Goal: Transaction & Acquisition: Purchase product/service

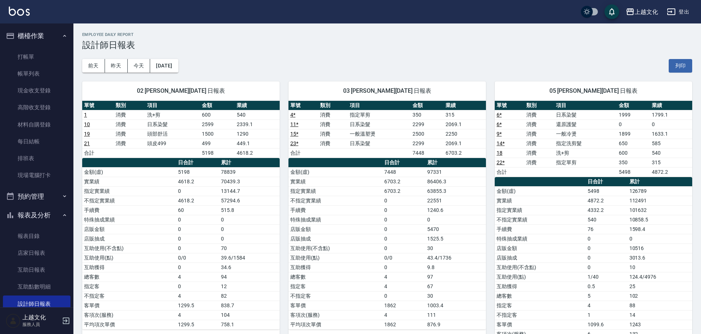
scroll to position [37, 0]
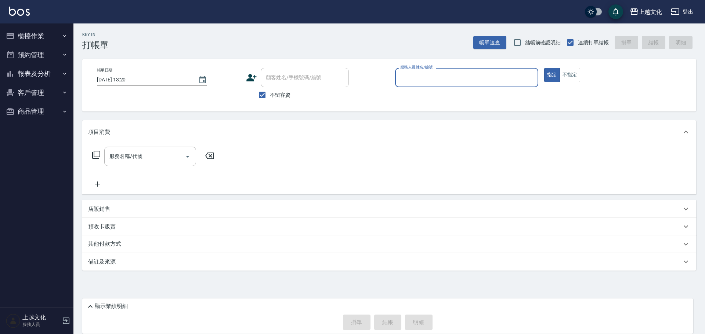
click at [440, 83] on input "服務人員姓名/編號" at bounding box center [466, 77] width 137 height 13
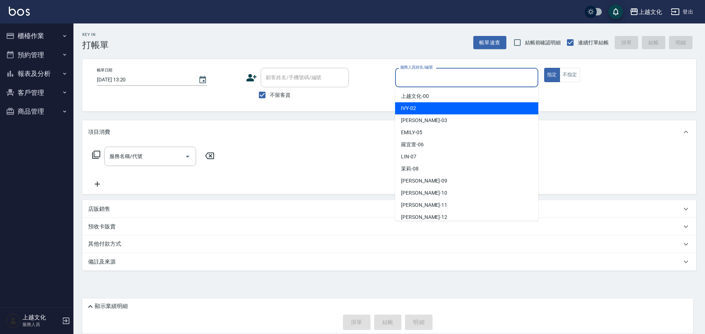
click at [432, 113] on div "IVY -02" at bounding box center [466, 108] width 143 height 12
type input "IVY-02"
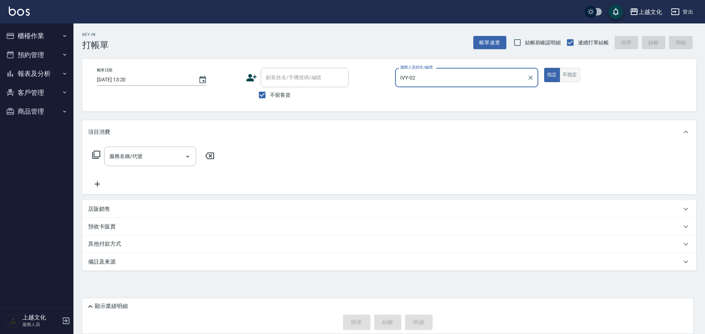
click at [572, 80] on button "不指定" at bounding box center [569, 75] width 21 height 14
click at [123, 156] on input "服務名稱/代號" at bounding box center [145, 156] width 74 height 13
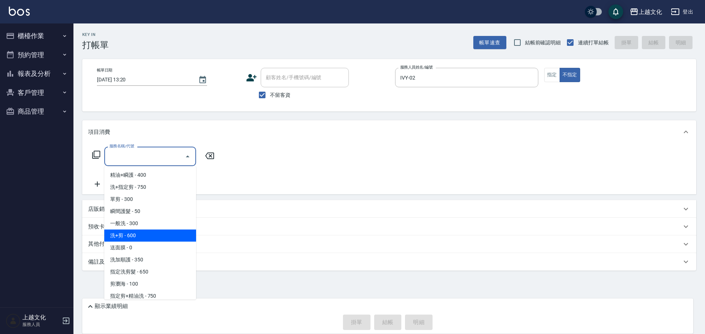
click at [116, 239] on span "洗+剪 - 600" at bounding box center [150, 236] width 92 height 12
type input "洗+剪(108)"
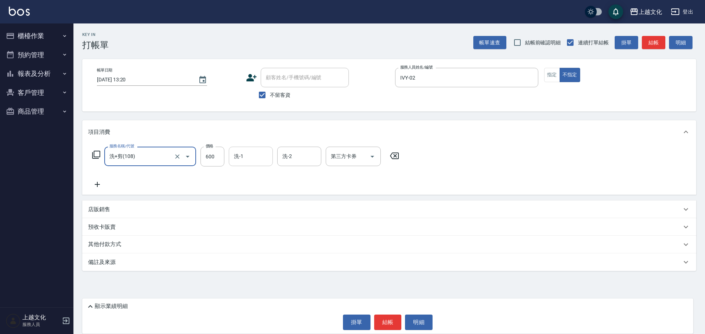
click at [243, 152] on input "洗-1" at bounding box center [250, 156] width 37 height 13
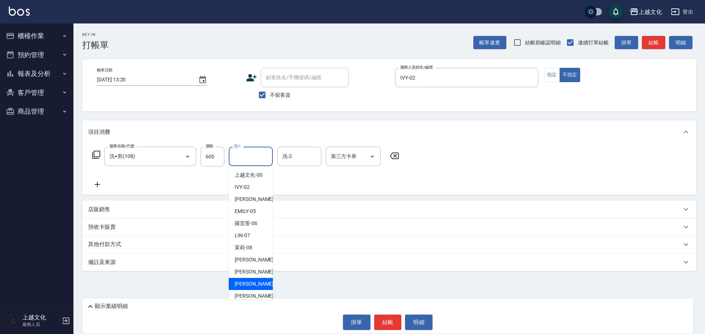
click at [250, 282] on span "Martin -11" at bounding box center [258, 284] width 46 height 8
type input "Martin-11"
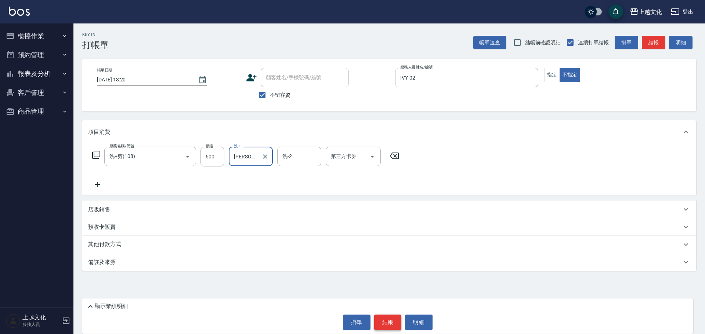
click at [400, 323] on button "結帳" at bounding box center [388, 322] width 28 height 15
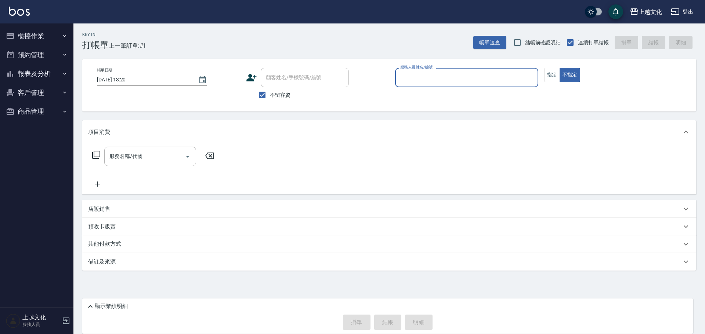
click at [415, 68] on label "服務人員姓名/編號" at bounding box center [416, 68] width 32 height 6
click at [415, 71] on input "服務人員姓名/編號" at bounding box center [466, 77] width 137 height 13
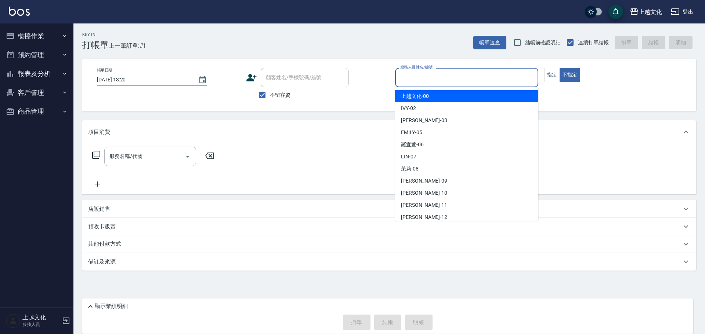
click at [416, 83] on input "服務人員姓名/編號" at bounding box center [466, 77] width 137 height 13
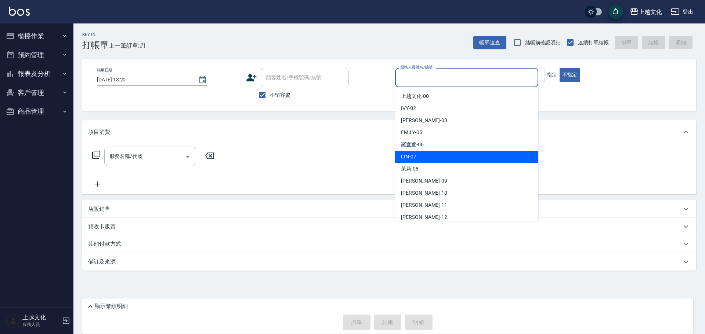
drag, startPoint x: 424, startPoint y: 153, endPoint x: 428, endPoint y: 150, distance: 5.6
click at [425, 153] on div "LIN -07" at bounding box center [466, 157] width 143 height 12
type input "LIN-07"
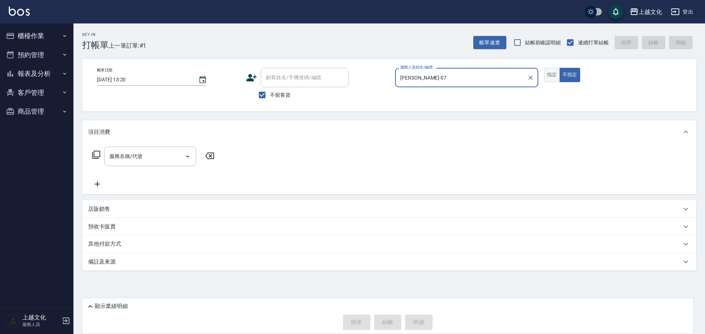
click at [550, 73] on button "指定" at bounding box center [552, 75] width 16 height 14
click at [142, 159] on input "服務名稱/代號" at bounding box center [145, 156] width 74 height 13
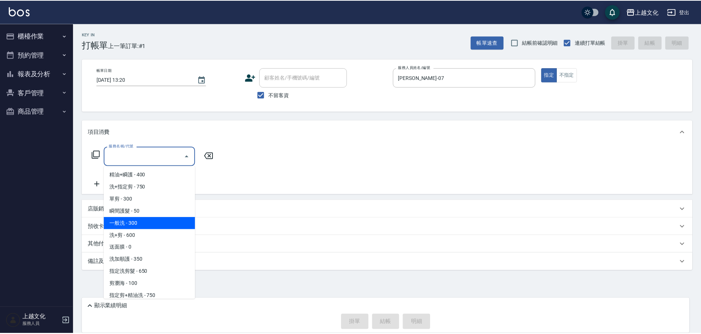
scroll to position [37, 0]
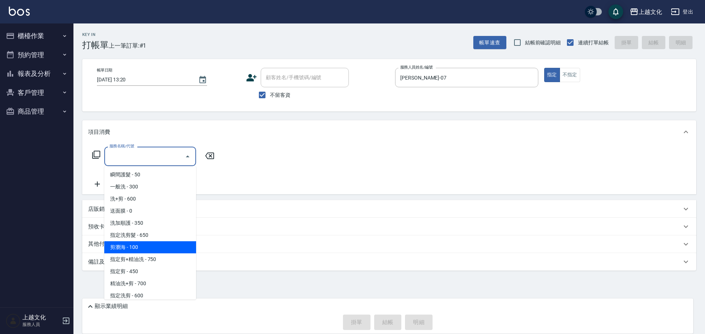
drag, startPoint x: 155, startPoint y: 251, endPoint x: 190, endPoint y: 259, distance: 36.1
click at [155, 251] on span "剪瀏海 - 100" at bounding box center [150, 248] width 92 height 12
type input "剪瀏海(203)"
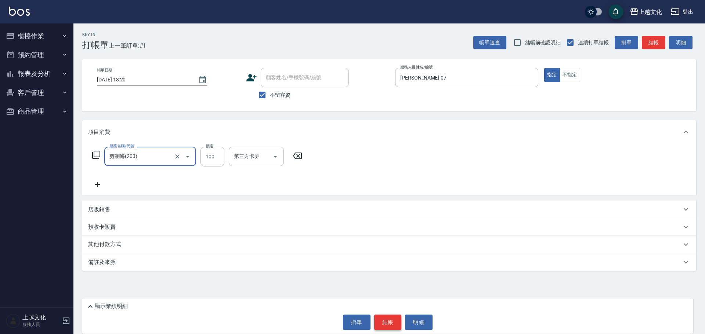
click at [388, 322] on button "結帳" at bounding box center [388, 322] width 28 height 15
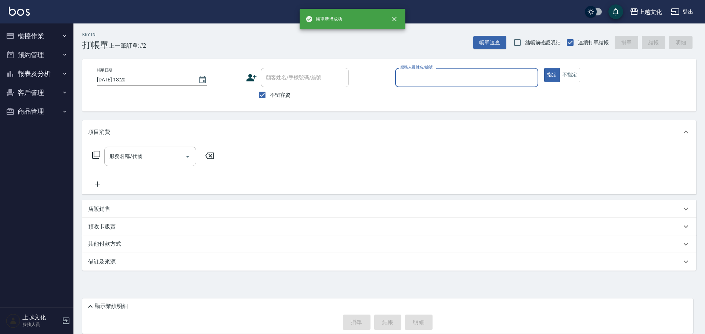
click at [421, 77] on input "服務人員姓名/編號" at bounding box center [466, 77] width 137 height 13
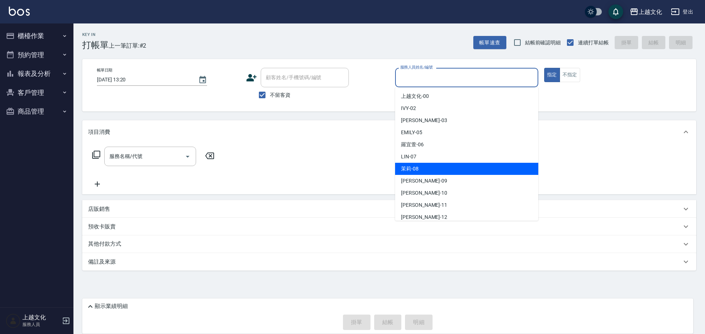
click at [425, 171] on div "茉莉 -08" at bounding box center [466, 169] width 143 height 12
type input "茉莉-08"
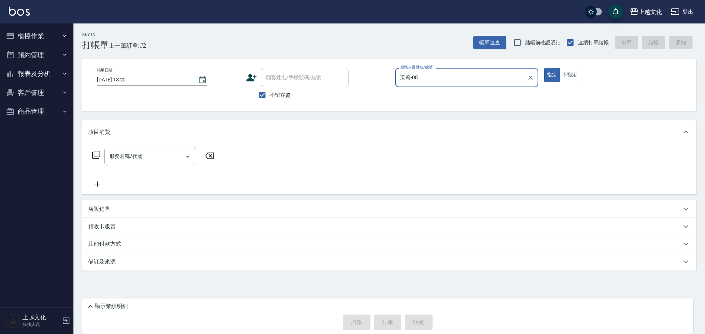
click at [94, 151] on icon at bounding box center [96, 155] width 8 height 8
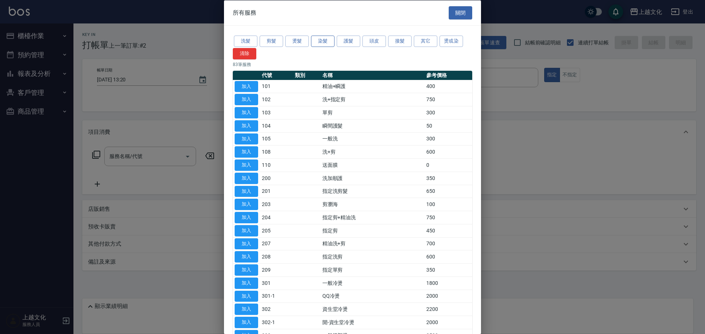
click at [319, 42] on button "染髮" at bounding box center [322, 41] width 23 height 11
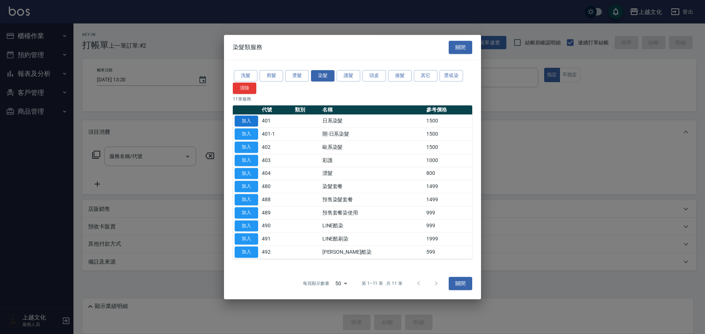
click at [249, 120] on button "加入" at bounding box center [246, 121] width 23 height 11
type input "日系染髮(401)"
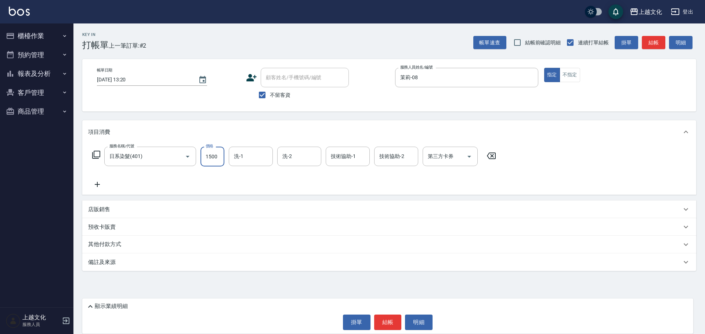
drag, startPoint x: 220, startPoint y: 160, endPoint x: 231, endPoint y: 135, distance: 27.4
click at [219, 160] on input "1500" at bounding box center [212, 157] width 24 height 20
type input "2599"
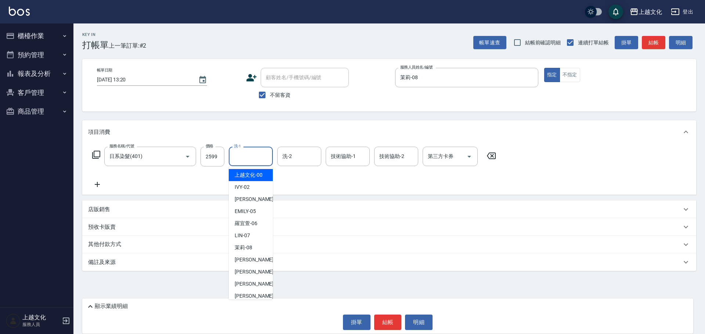
click at [238, 156] on input "洗-1" at bounding box center [250, 156] width 37 height 13
click at [239, 174] on span "上越文化 -00" at bounding box center [249, 175] width 28 height 8
type input "上越文化-00"
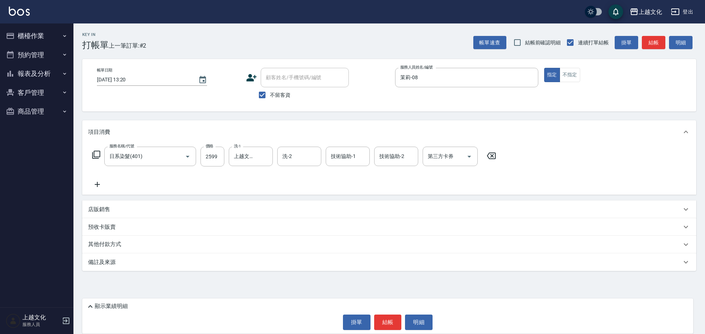
drag, startPoint x: 98, startPoint y: 183, endPoint x: 87, endPoint y: 156, distance: 29.3
click at [98, 182] on icon at bounding box center [97, 184] width 18 height 9
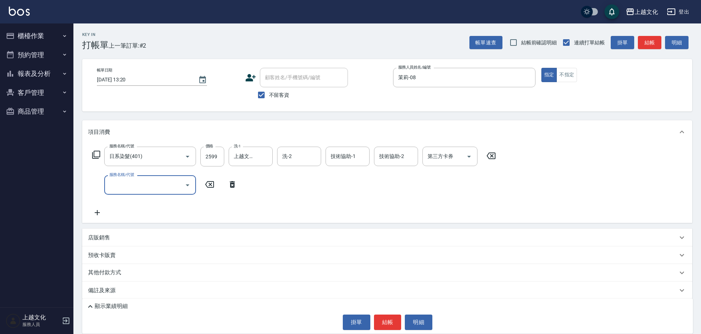
click at [96, 153] on icon at bounding box center [96, 155] width 9 height 9
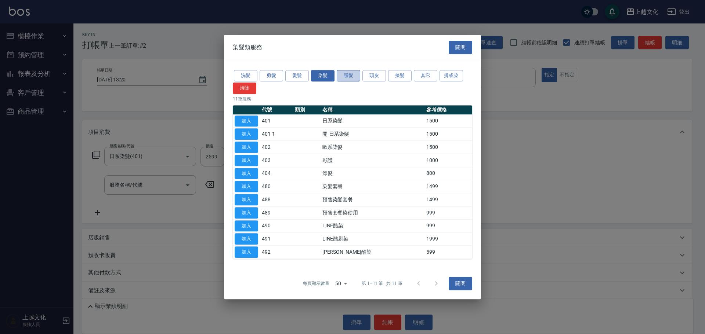
click at [347, 75] on button "護髮" at bounding box center [348, 75] width 23 height 11
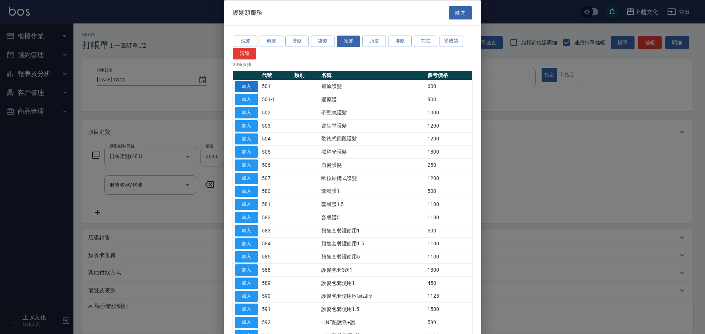
click at [250, 84] on button "加入" at bounding box center [246, 86] width 23 height 11
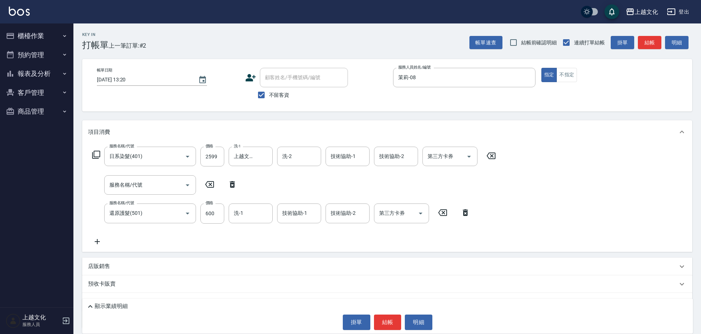
click at [232, 185] on icon at bounding box center [232, 184] width 5 height 7
type input "還原護髮(501)"
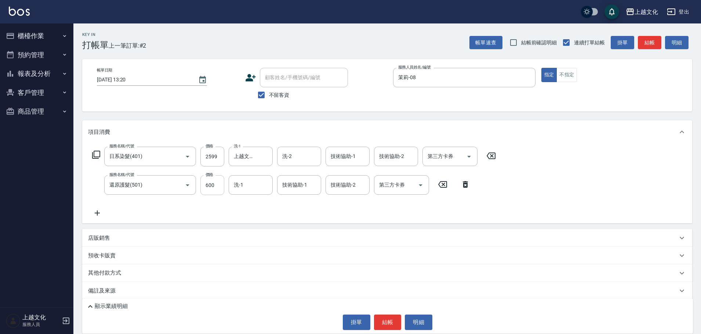
drag, startPoint x: 217, startPoint y: 193, endPoint x: 212, endPoint y: 185, distance: 9.1
click at [217, 192] on input "600" at bounding box center [212, 185] width 24 height 20
type input "400"
drag, startPoint x: 249, startPoint y: 190, endPoint x: 247, endPoint y: 193, distance: 3.8
click at [249, 190] on input "洗-1" at bounding box center [250, 185] width 37 height 13
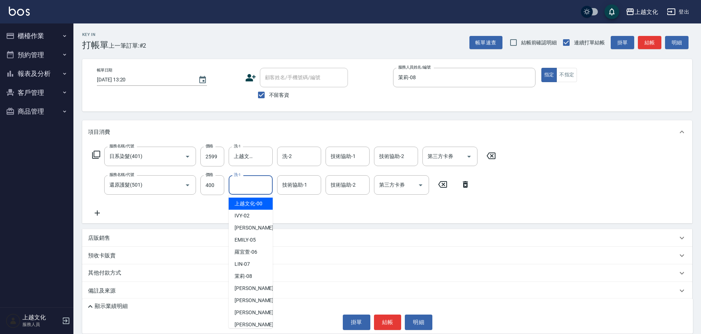
click at [247, 205] on span "上越文化 -00" at bounding box center [249, 204] width 28 height 8
type input "上越文化-00"
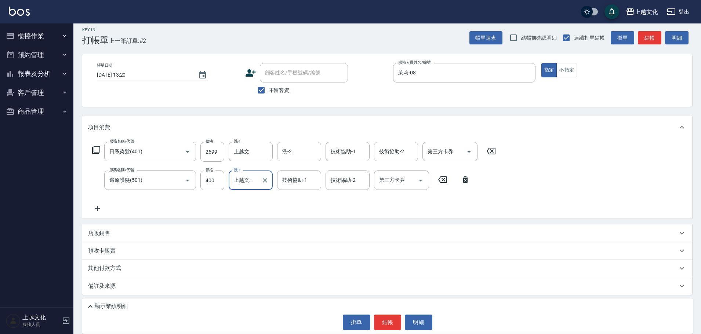
scroll to position [6, 0]
click at [109, 269] on p "其他付款方式" at bounding box center [106, 268] width 37 height 8
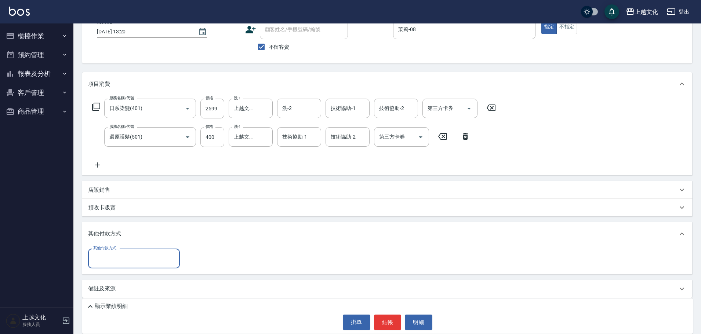
scroll to position [52, 0]
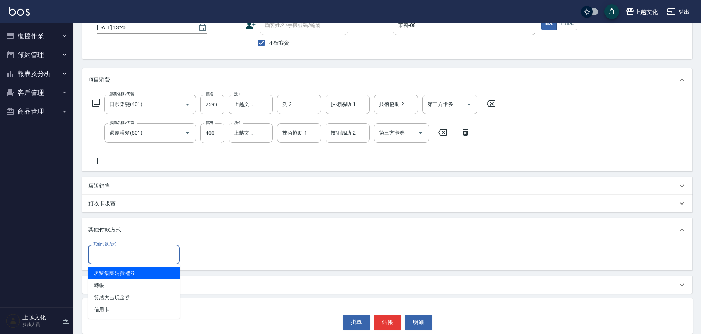
click at [112, 256] on input "其他付款方式" at bounding box center [133, 254] width 85 height 13
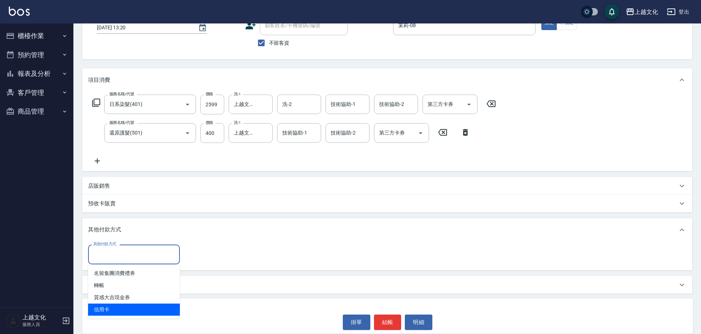
drag, startPoint x: 98, startPoint y: 308, endPoint x: 178, endPoint y: 269, distance: 88.7
click at [99, 307] on span "信用卡" at bounding box center [134, 310] width 92 height 12
type input "信用卡"
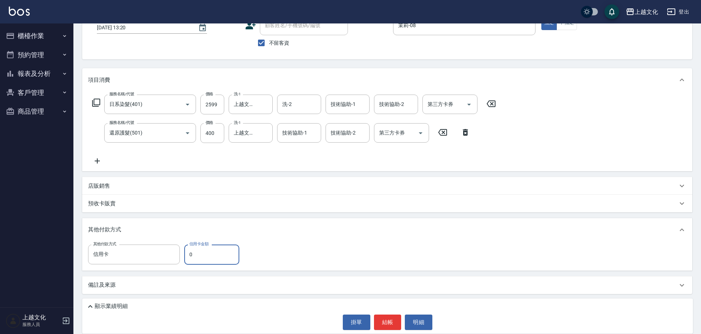
click at [193, 258] on input "0" at bounding box center [211, 255] width 55 height 20
click at [193, 259] on input "0" at bounding box center [211, 255] width 55 height 20
type input "2999"
click at [389, 323] on button "結帳" at bounding box center [388, 322] width 28 height 15
type input "2025/09/20 13:21"
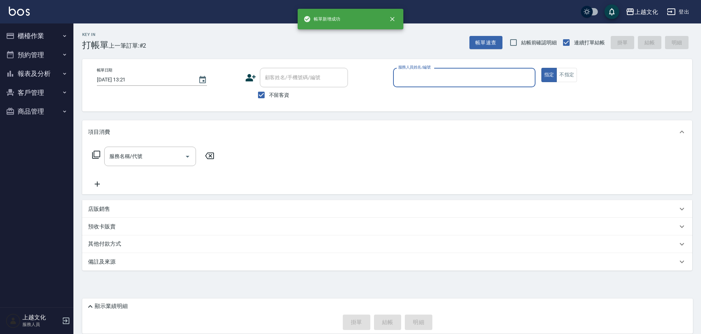
scroll to position [0, 0]
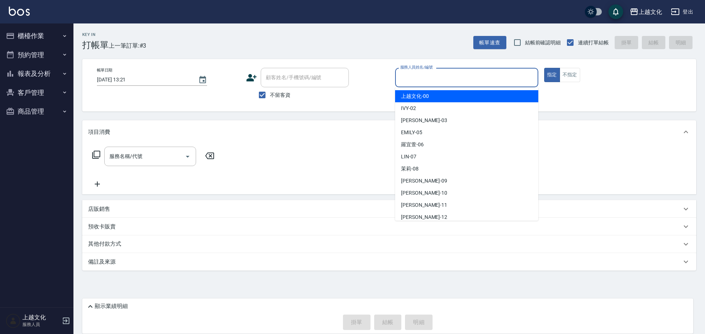
click at [412, 72] on input "服務人員姓名/編號" at bounding box center [466, 77] width 137 height 13
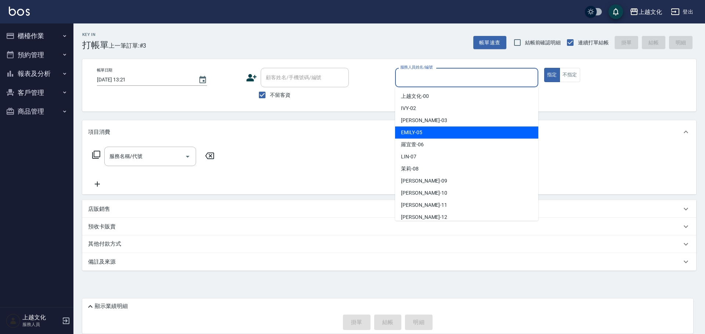
click at [419, 136] on span "EMILY -05" at bounding box center [411, 133] width 21 height 8
type input "EMILY-05"
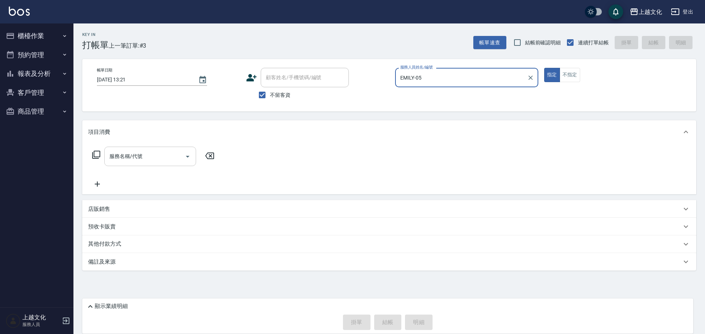
click at [134, 160] on input "服務名稱/代號" at bounding box center [145, 156] width 74 height 13
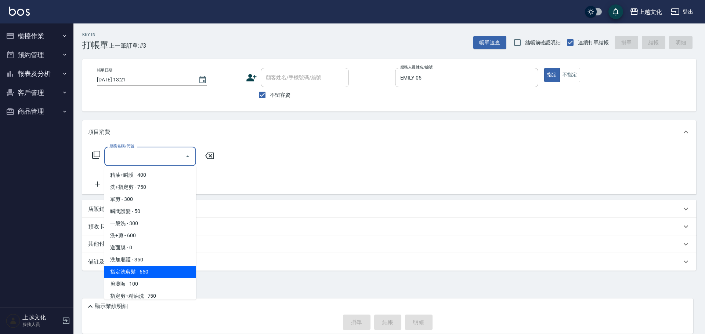
click at [150, 270] on span "指定洗剪髮 - 650" at bounding box center [150, 272] width 92 height 12
type input "指定洗剪髮(201)"
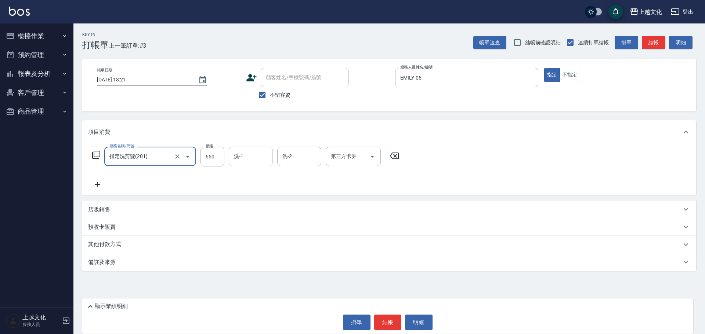
click at [249, 160] on input "洗-1" at bounding box center [250, 156] width 37 height 13
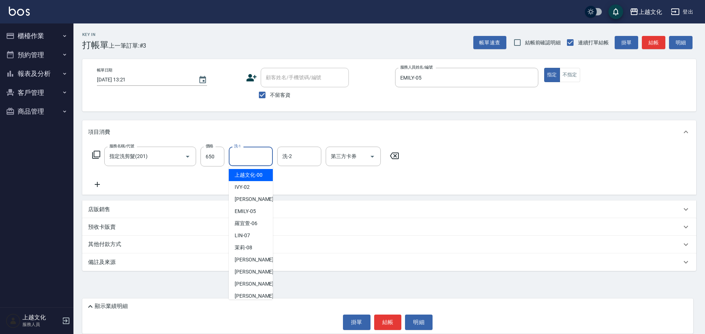
drag, startPoint x: 250, startPoint y: 176, endPoint x: 280, endPoint y: 225, distance: 57.6
click at [250, 176] on span "上越文化 -00" at bounding box center [249, 175] width 28 height 8
type input "上越文化-00"
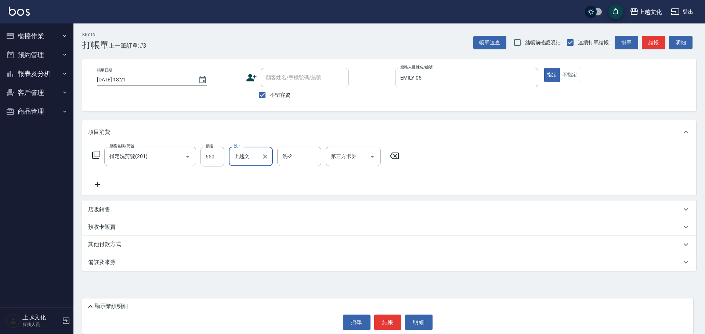
click at [380, 327] on button "結帳" at bounding box center [388, 322] width 28 height 15
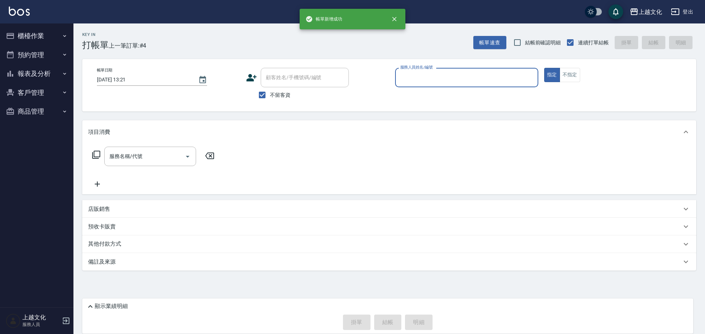
drag, startPoint x: 478, startPoint y: 82, endPoint x: 465, endPoint y: 86, distance: 13.6
click at [478, 82] on input "服務人員姓名/編號" at bounding box center [466, 77] width 137 height 13
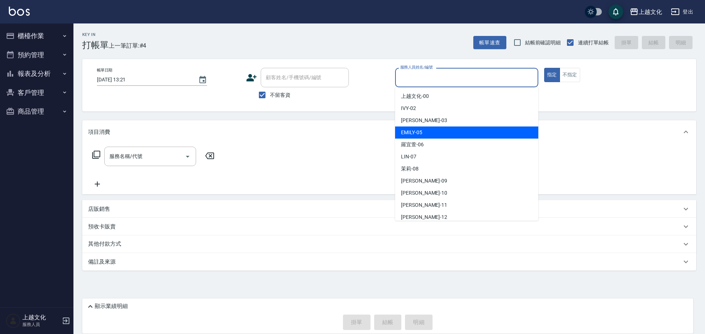
click at [434, 131] on div "EMILY -05" at bounding box center [466, 133] width 143 height 12
type input "EMILY-05"
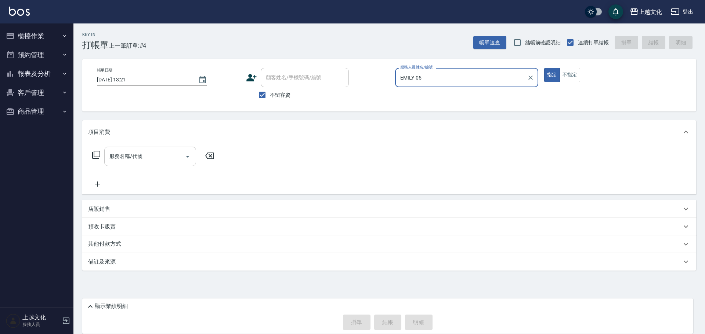
click at [152, 156] on input "服務名稱/代號" at bounding box center [145, 156] width 74 height 13
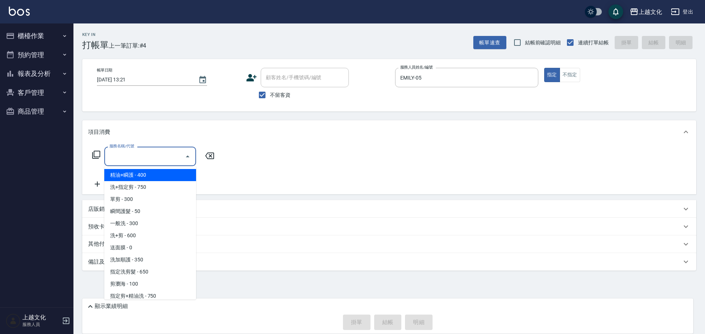
click at [147, 178] on span "精油+瞬護 - 400" at bounding box center [150, 175] width 92 height 12
type input "精油+瞬護(101)"
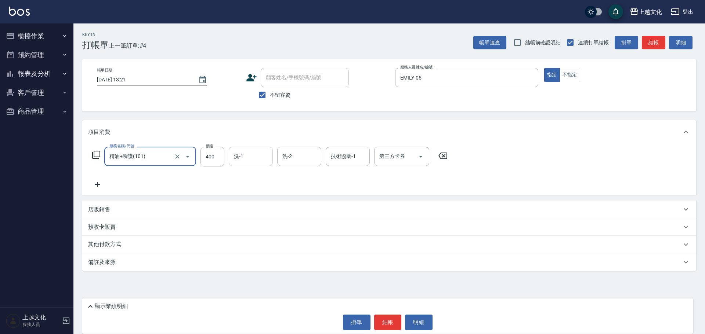
click at [240, 159] on input "洗-1" at bounding box center [250, 156] width 37 height 13
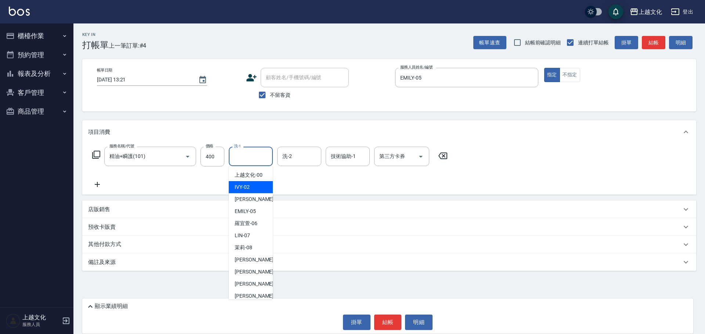
click at [245, 187] on span "IVY -02" at bounding box center [242, 188] width 15 height 8
type input "IVY-02"
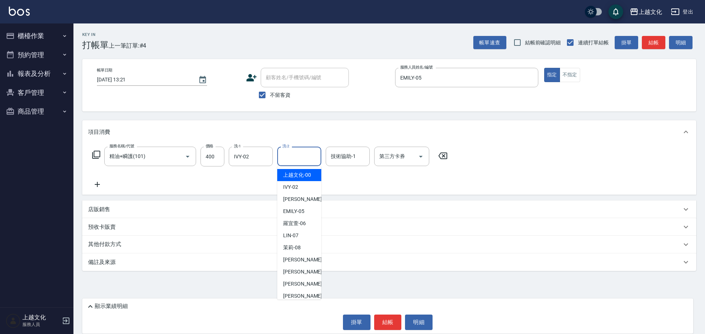
click at [304, 157] on input "洗-2" at bounding box center [298, 156] width 37 height 13
click at [303, 177] on span "上越文化 -00" at bounding box center [297, 175] width 28 height 8
type input "上越文化-00"
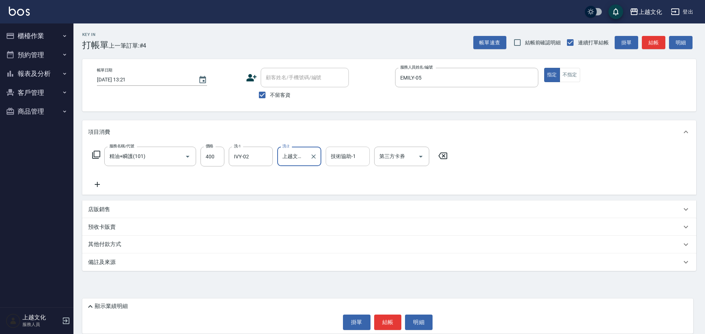
click at [336, 164] on div "技術協助-1" at bounding box center [348, 156] width 44 height 19
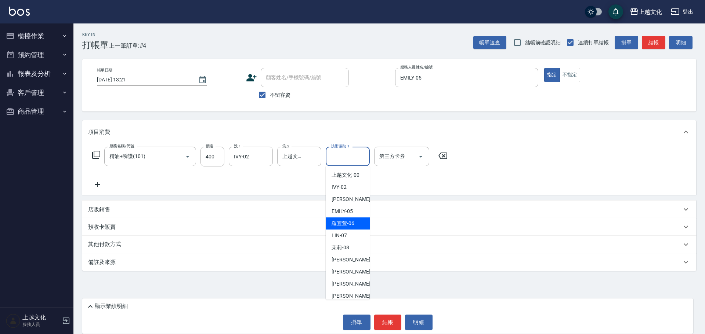
click at [391, 324] on button "結帳" at bounding box center [388, 322] width 28 height 15
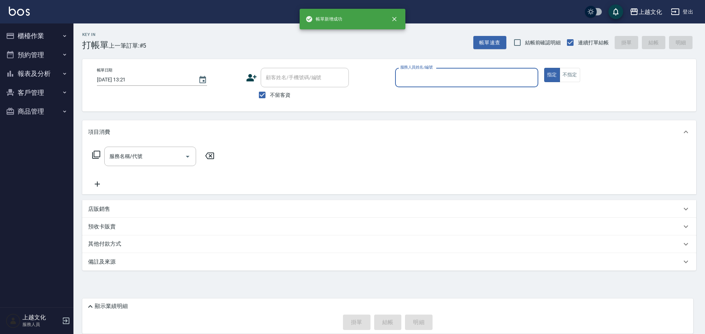
click at [414, 79] on input "服務人員姓名/編號" at bounding box center [466, 77] width 137 height 13
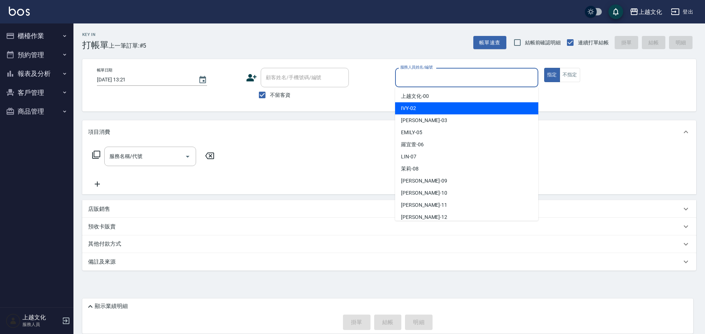
click at [423, 113] on div "IVY -02" at bounding box center [466, 108] width 143 height 12
type input "IVY-02"
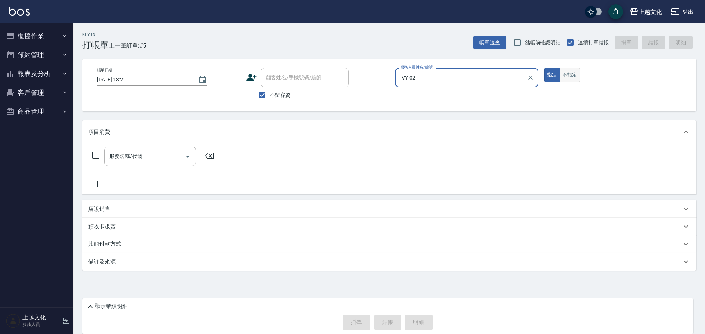
click at [572, 72] on button "不指定" at bounding box center [569, 75] width 21 height 14
click at [100, 152] on icon at bounding box center [96, 155] width 8 height 8
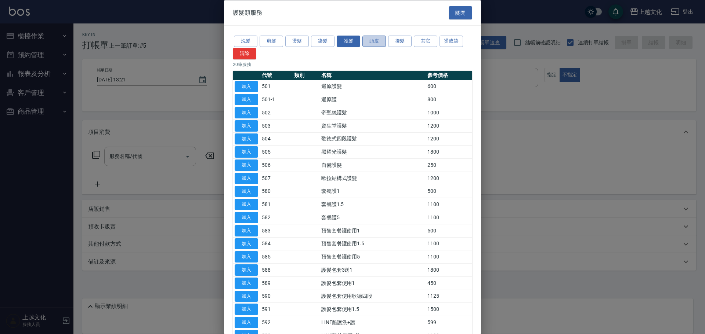
click at [374, 43] on button "頭皮" at bounding box center [373, 41] width 23 height 11
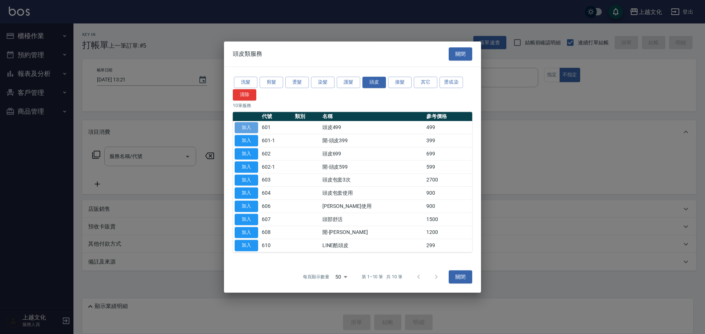
click at [241, 128] on button "加入" at bounding box center [246, 127] width 23 height 11
type input "頭皮499(601)"
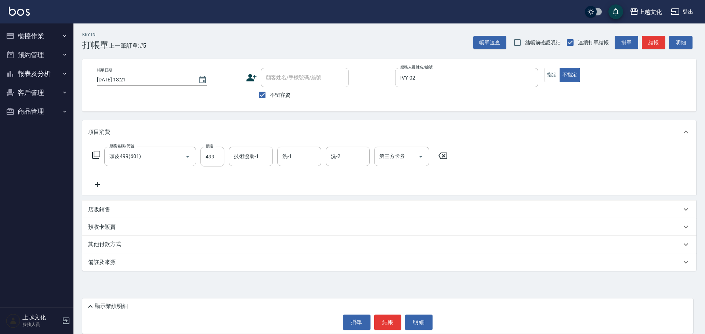
click at [96, 183] on icon at bounding box center [97, 184] width 18 height 9
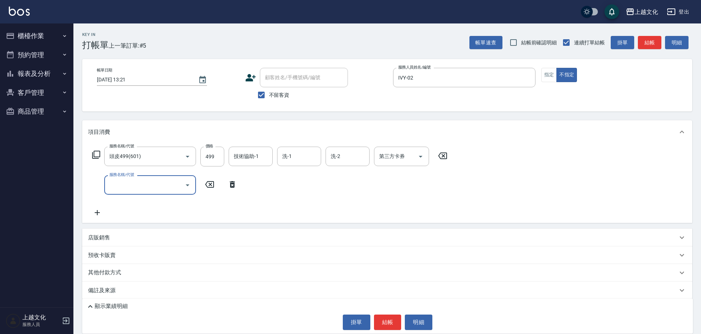
click at [124, 184] on input "服務名稱/代號" at bounding box center [145, 185] width 74 height 13
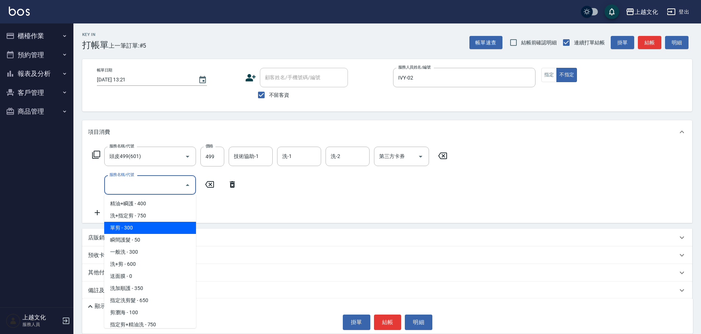
click at [149, 233] on span "單剪 - 300" at bounding box center [150, 228] width 92 height 12
type input "單剪(103)"
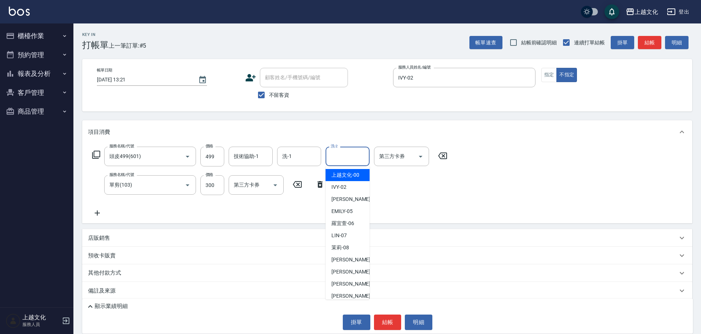
drag, startPoint x: 335, startPoint y: 152, endPoint x: 339, endPoint y: 168, distance: 16.3
click at [335, 152] on div "洗-2 洗-2" at bounding box center [348, 156] width 44 height 19
click at [339, 282] on span "Martin -11" at bounding box center [355, 284] width 46 height 8
type input "Martin-11"
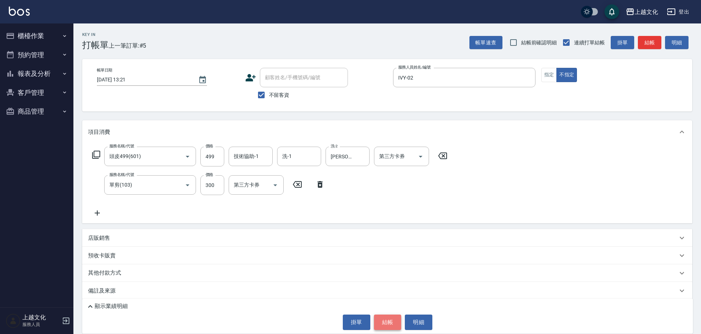
click at [390, 323] on button "結帳" at bounding box center [388, 322] width 28 height 15
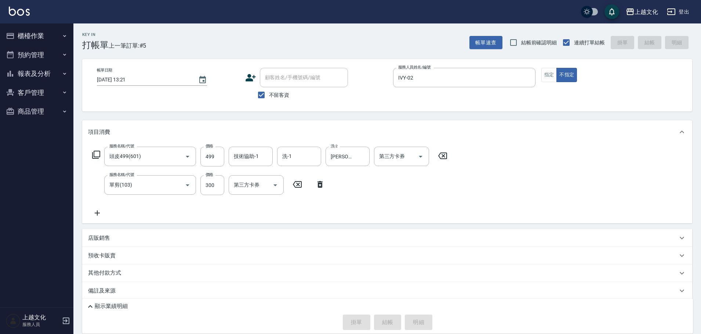
type input "2025/09/20 13:22"
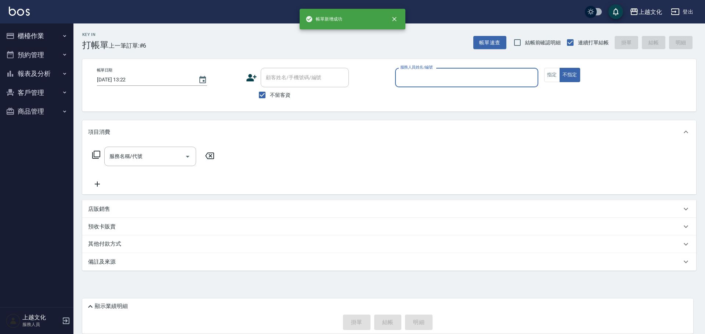
click at [416, 77] on input "服務人員姓名/編號" at bounding box center [466, 77] width 137 height 13
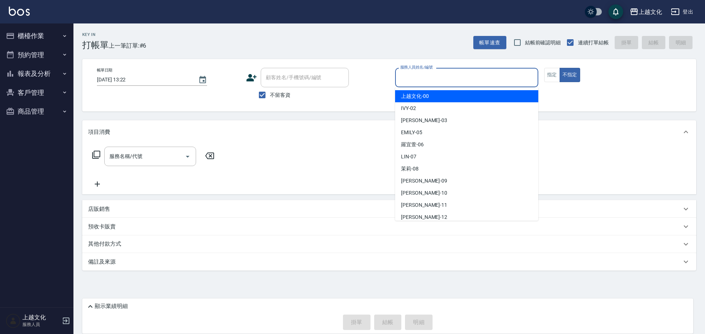
click at [439, 77] on input "服務人員姓名/編號" at bounding box center [466, 77] width 137 height 13
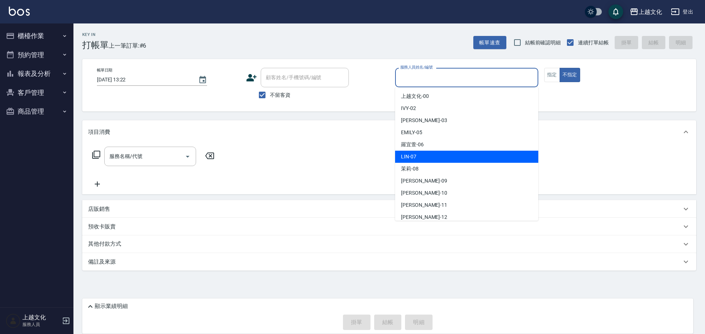
click at [441, 152] on div "LIN -07" at bounding box center [466, 157] width 143 height 12
type input "LIN-07"
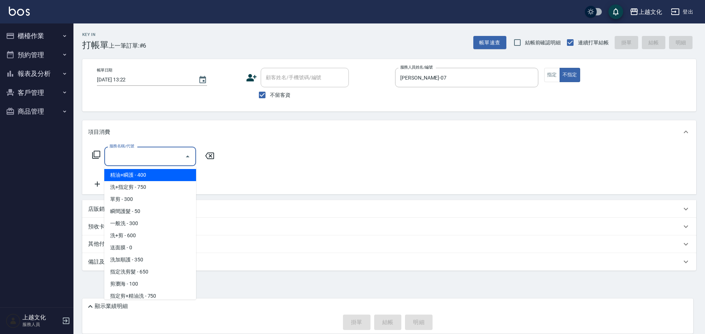
click at [151, 155] on input "服務名稱/代號" at bounding box center [145, 156] width 74 height 13
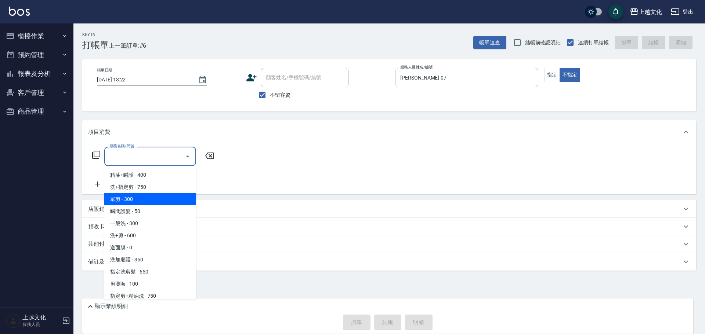
click at [151, 194] on span "單剪 - 300" at bounding box center [150, 199] width 92 height 12
type input "單剪(103)"
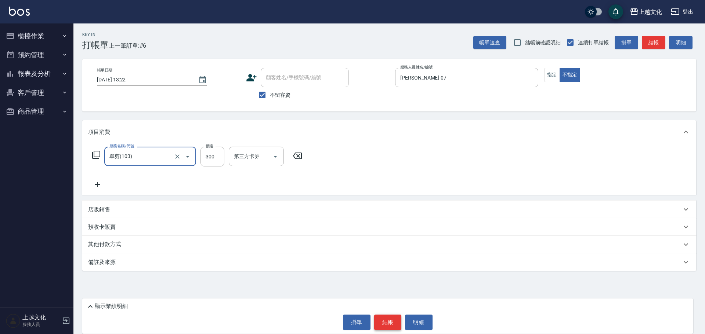
click at [382, 323] on button "結帳" at bounding box center [388, 322] width 28 height 15
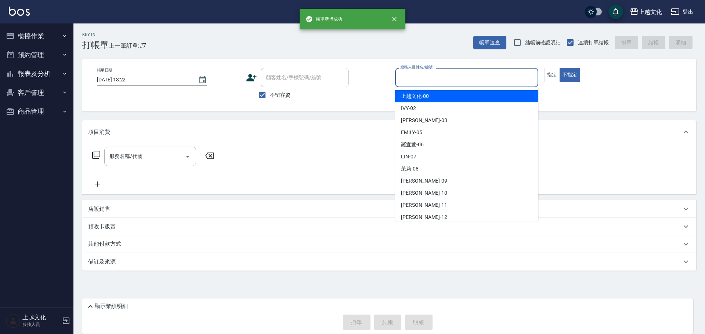
click at [438, 74] on input "服務人員姓名/編號" at bounding box center [466, 77] width 137 height 13
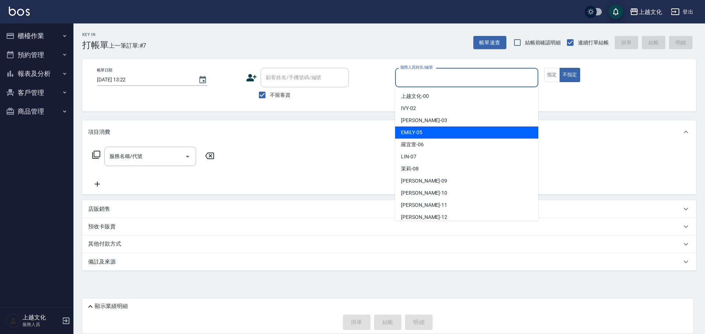
drag, startPoint x: 436, startPoint y: 134, endPoint x: 535, endPoint y: 82, distance: 111.7
click at [436, 133] on div "EMILY -05" at bounding box center [466, 133] width 143 height 12
type input "EMILY-05"
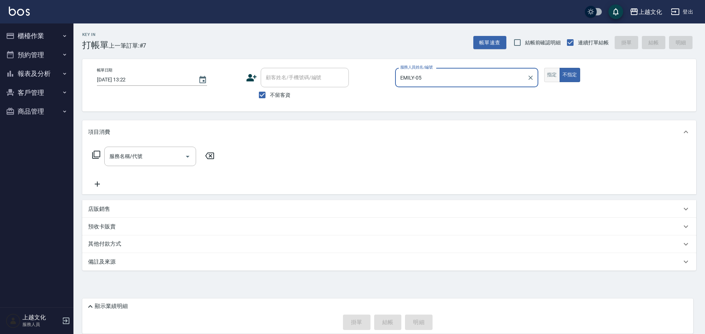
click at [558, 76] on button "指定" at bounding box center [552, 75] width 16 height 14
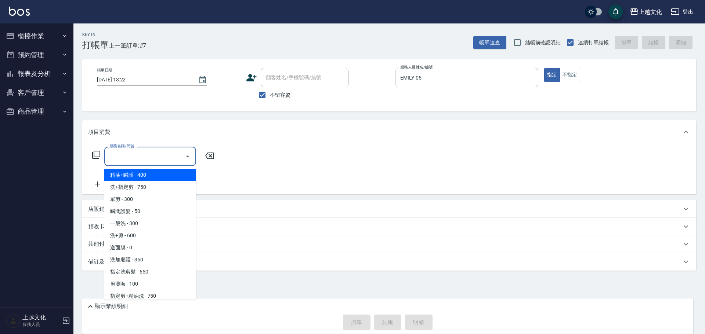
click at [164, 158] on input "服務名稱/代號" at bounding box center [145, 156] width 74 height 13
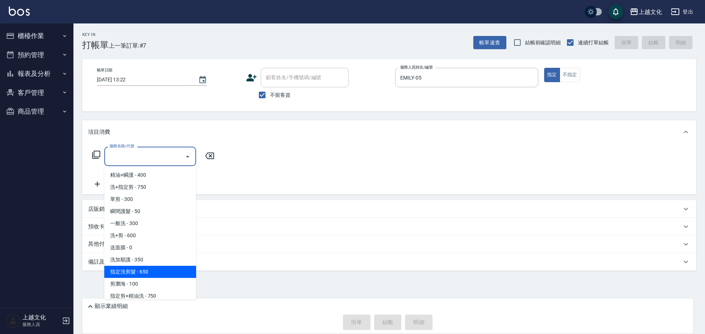
click at [155, 269] on span "指定洗剪髮 - 650" at bounding box center [150, 272] width 92 height 12
type input "指定洗剪髮(201)"
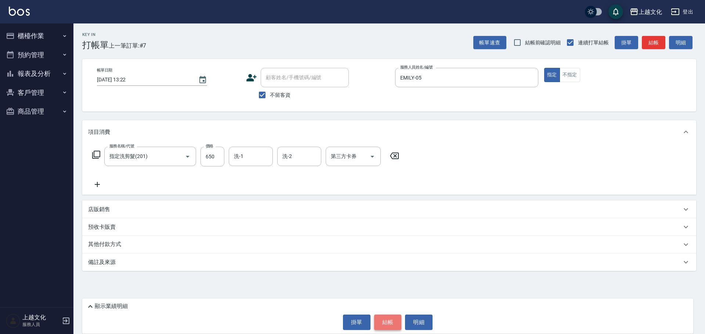
click at [386, 322] on button "結帳" at bounding box center [388, 322] width 28 height 15
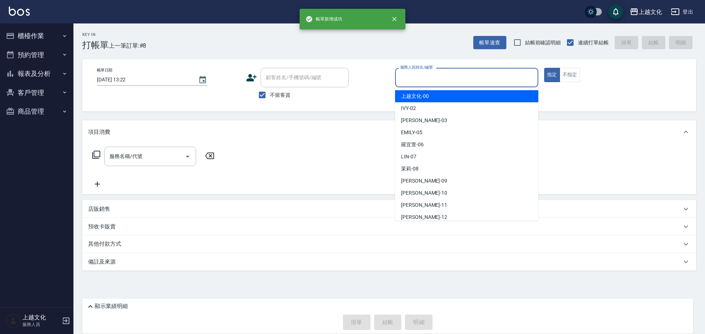
click at [429, 77] on input "服務人員姓名/編號" at bounding box center [466, 77] width 137 height 13
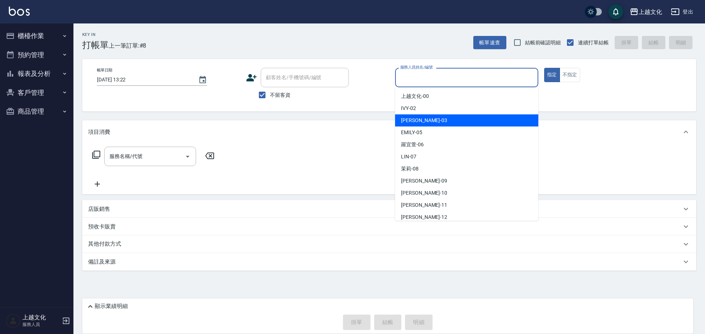
click at [425, 118] on div "kelly -03" at bounding box center [466, 121] width 143 height 12
type input "kelly-03"
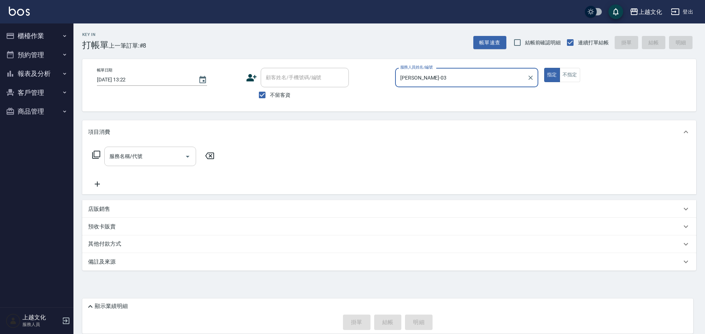
click at [159, 157] on input "服務名稱/代號" at bounding box center [145, 156] width 74 height 13
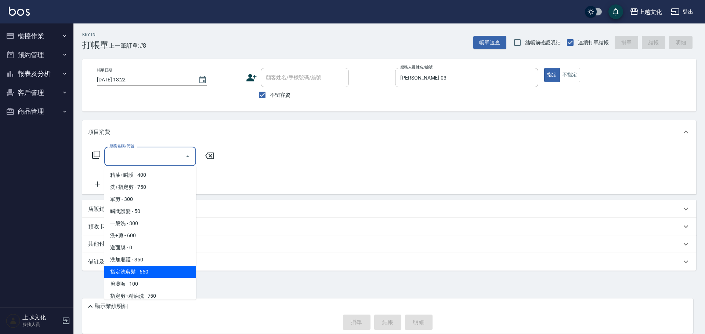
click at [151, 271] on span "指定洗剪髮 - 650" at bounding box center [150, 272] width 92 height 12
type input "指定洗剪髮(201)"
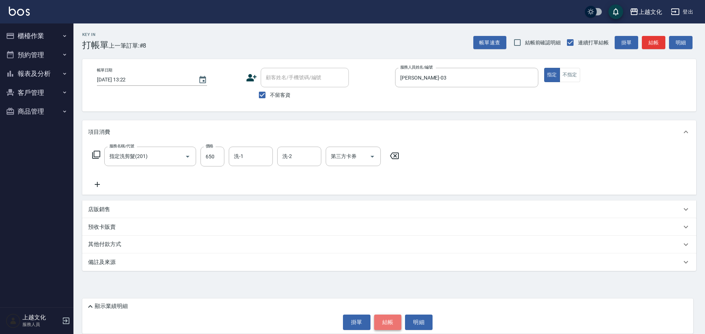
click at [384, 320] on button "結帳" at bounding box center [388, 322] width 28 height 15
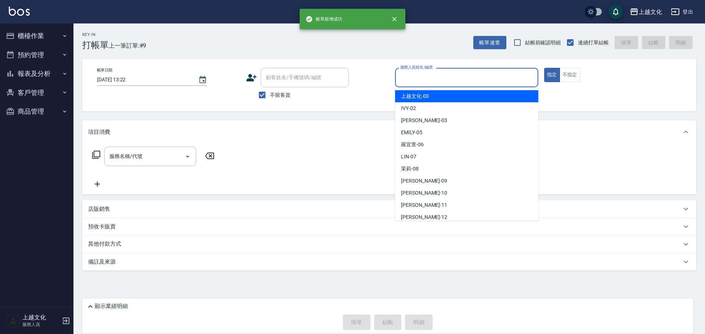
click at [463, 80] on input "服務人員姓名/編號" at bounding box center [466, 77] width 137 height 13
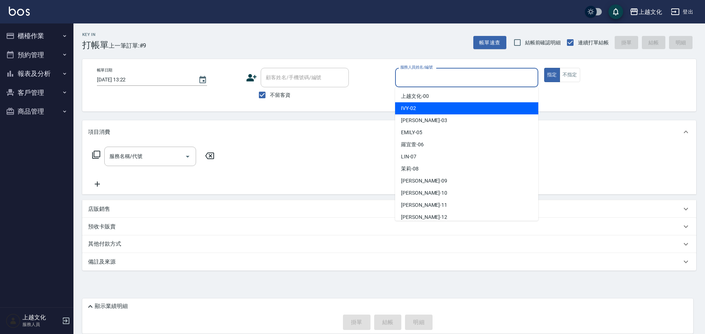
click at [439, 112] on div "IVY -02" at bounding box center [466, 108] width 143 height 12
type input "IVY-02"
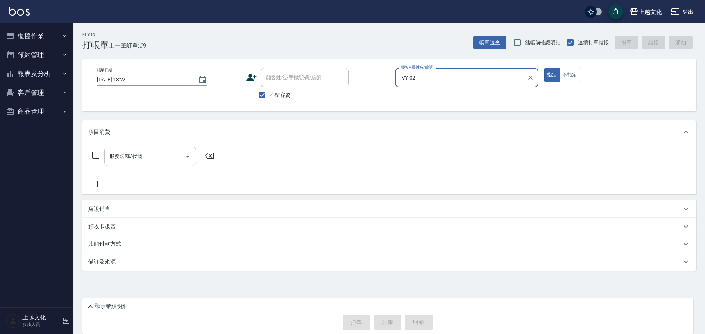
click at [137, 156] on input "服務名稱/代號" at bounding box center [145, 156] width 74 height 13
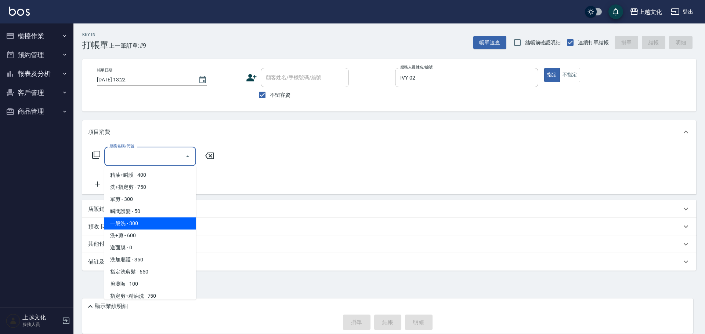
click at [137, 224] on span "一般洗 - 300" at bounding box center [150, 224] width 92 height 12
type input "一般洗(105)"
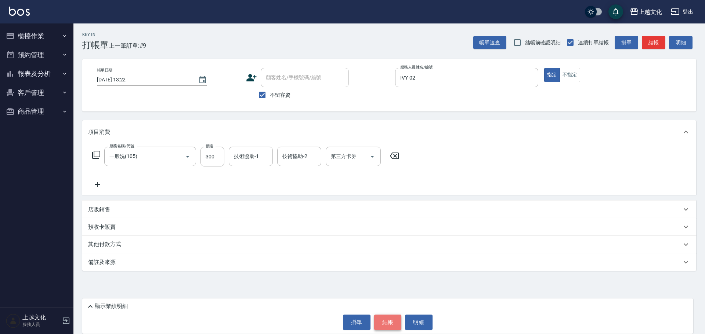
click at [385, 326] on button "結帳" at bounding box center [388, 322] width 28 height 15
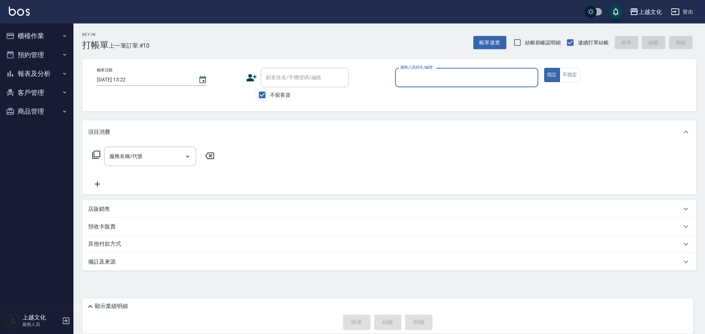
click at [261, 97] on input "不留客資" at bounding box center [261, 94] width 15 height 15
checkbox input "false"
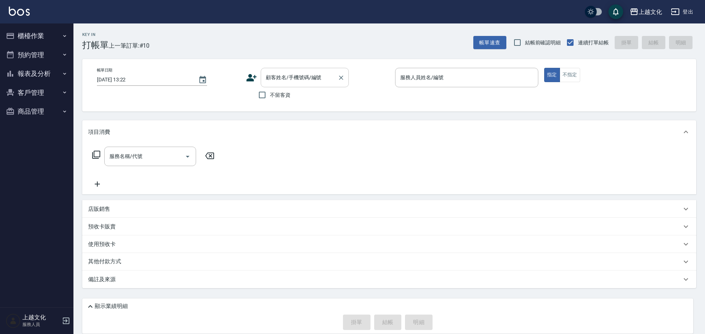
click at [269, 85] on div "顧客姓名/手機號碼/編號" at bounding box center [305, 77] width 88 height 19
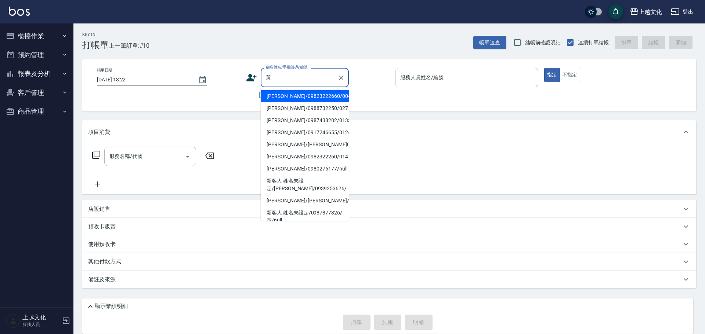
click at [317, 134] on li "黃佩樺/0917246655/0124" at bounding box center [305, 133] width 88 height 12
type input "黃佩樺/0917246655/0124"
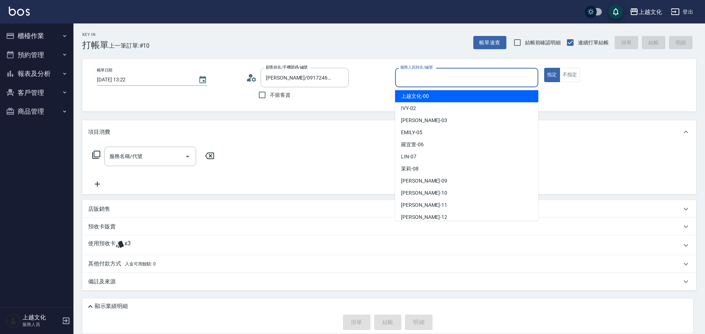
click at [424, 79] on input "服務人員姓名/編號" at bounding box center [466, 77] width 137 height 13
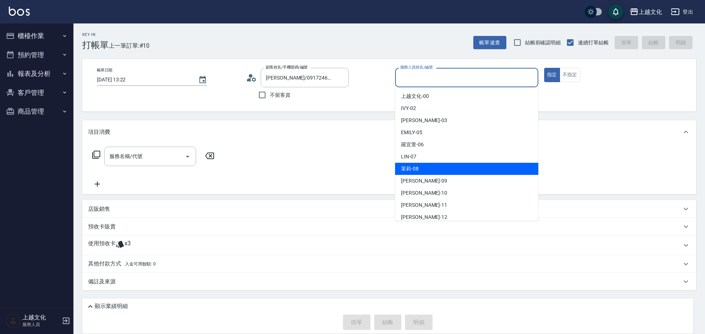
click at [409, 164] on div "茉莉 -08" at bounding box center [466, 169] width 143 height 12
type input "茉莉-08"
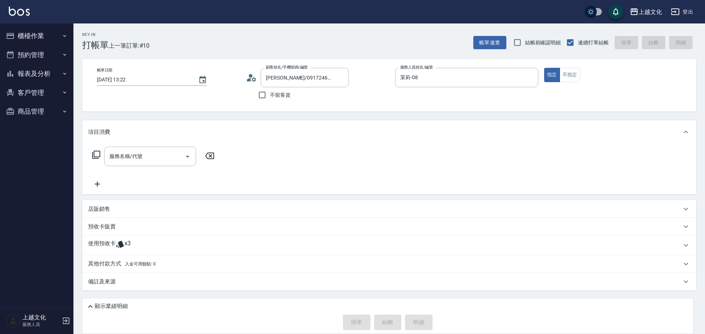
click at [96, 155] on icon at bounding box center [96, 155] width 9 height 9
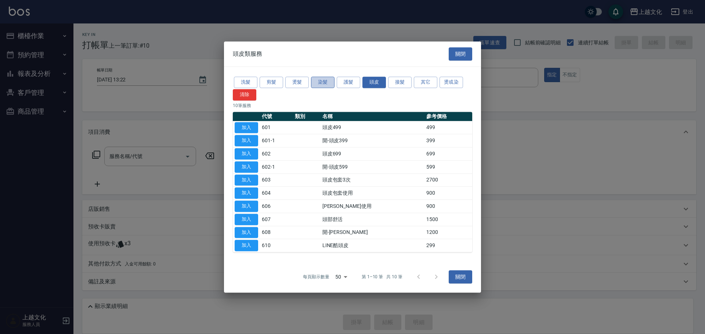
click at [326, 87] on button "染髮" at bounding box center [322, 82] width 23 height 11
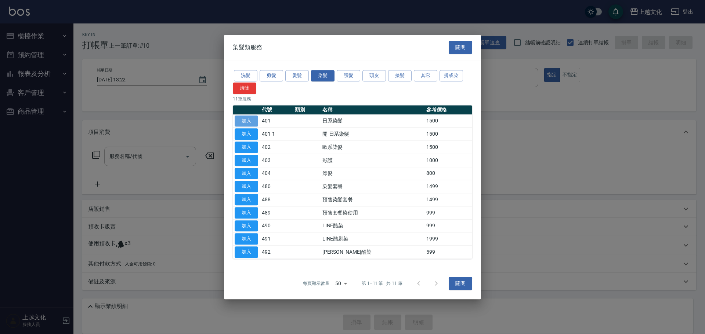
click at [254, 122] on button "加入" at bounding box center [246, 121] width 23 height 11
type input "日系染髮(401)"
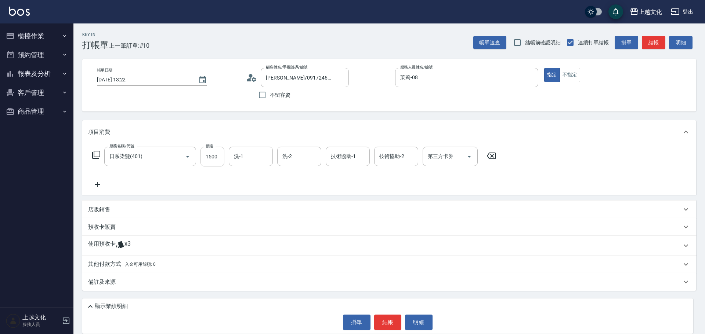
click at [219, 164] on input "1500" at bounding box center [212, 157] width 24 height 20
type input "2299"
click at [248, 156] on input "洗-1" at bounding box center [250, 156] width 37 height 13
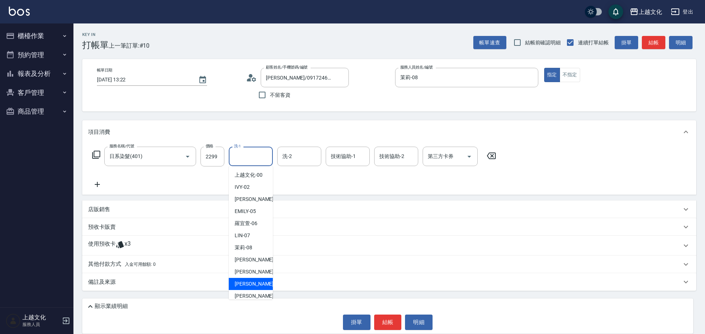
click at [243, 289] on div "Martin -11" at bounding box center [251, 284] width 44 height 12
type input "Martin-11"
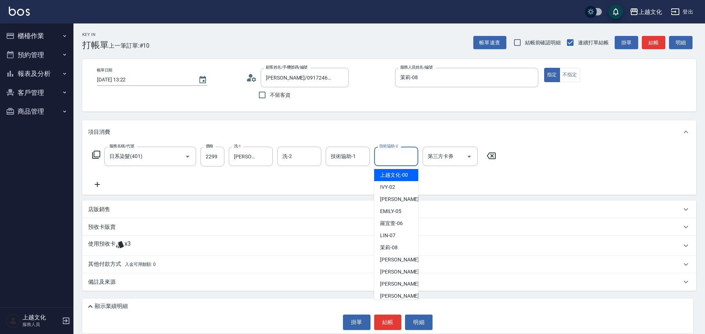
click at [381, 153] on input "技術協助-2" at bounding box center [395, 156] width 37 height 13
click at [385, 186] on span "IVY -02" at bounding box center [387, 188] width 15 height 8
type input "IVY-02"
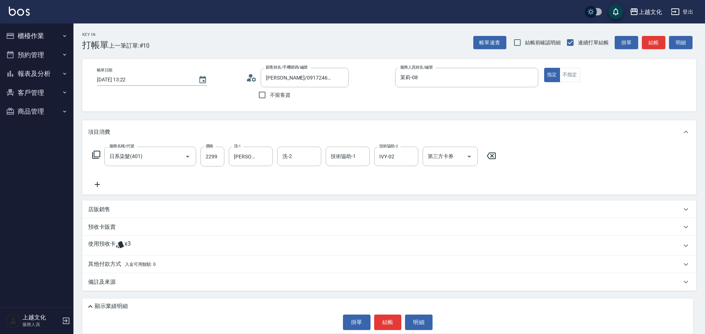
click at [99, 183] on icon at bounding box center [97, 184] width 18 height 9
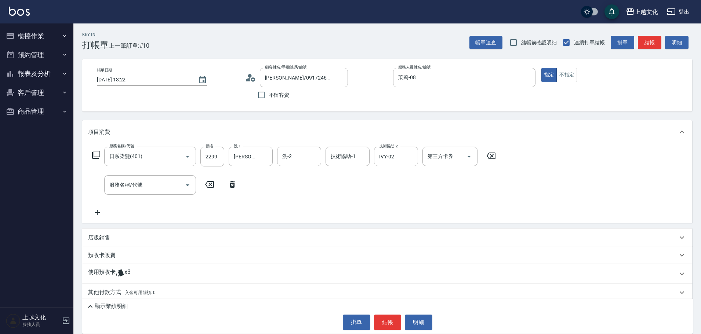
click at [96, 154] on icon at bounding box center [96, 155] width 9 height 9
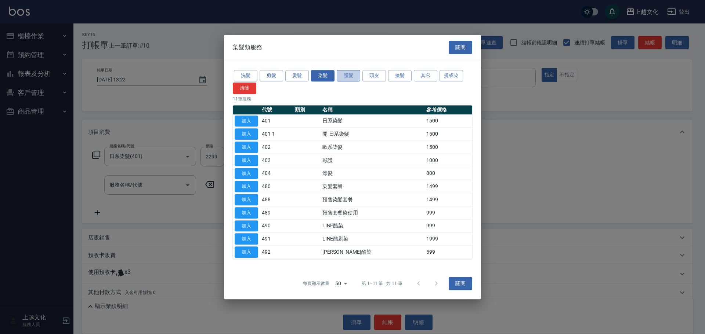
click at [349, 76] on button "護髮" at bounding box center [348, 75] width 23 height 11
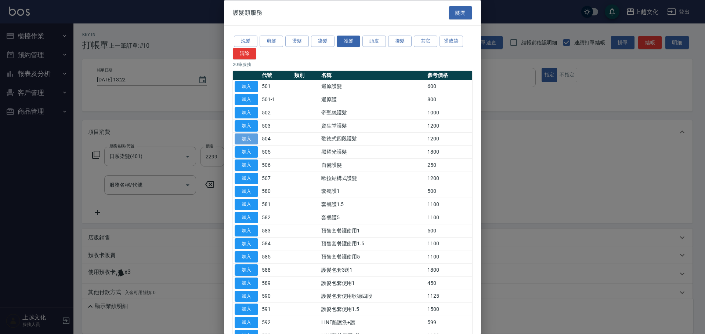
click at [247, 134] on button "加入" at bounding box center [246, 138] width 23 height 11
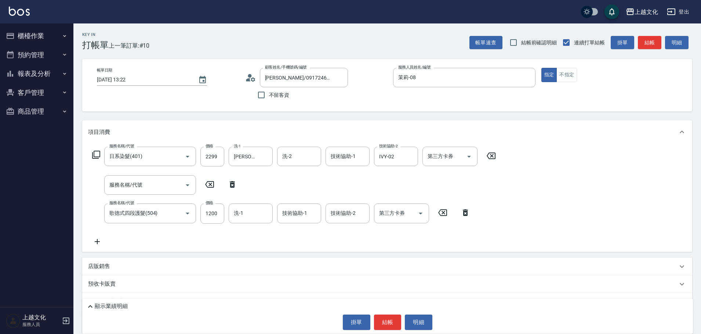
click at [232, 183] on icon at bounding box center [232, 184] width 5 height 7
type input "歌德式四段護髮(504)"
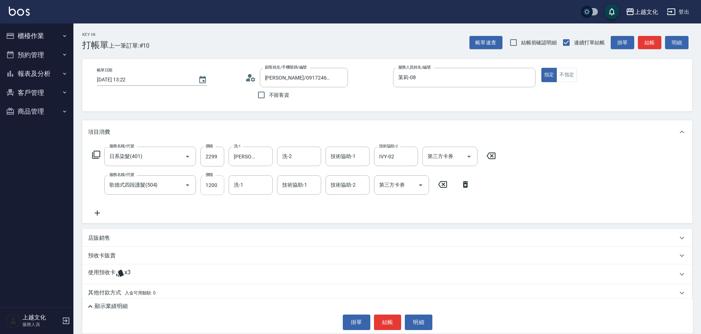
click at [222, 185] on input "1200" at bounding box center [212, 185] width 24 height 20
type input "800"
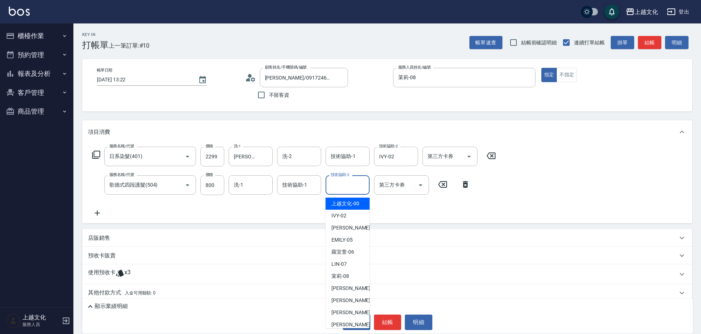
click at [349, 187] on input "技術協助-2" at bounding box center [347, 185] width 37 height 13
click at [345, 217] on span "IVY -02" at bounding box center [339, 216] width 15 height 8
type input "IVY-02"
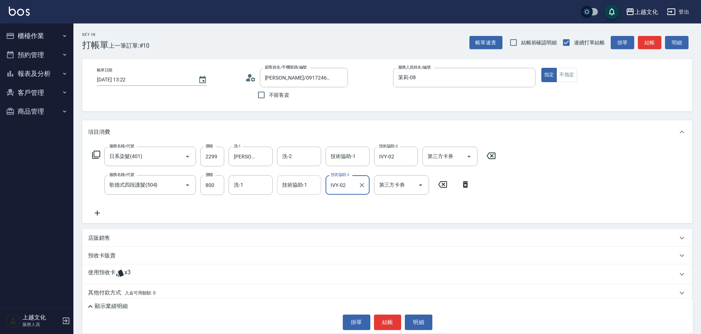
click at [309, 190] on input "技術協助-1" at bounding box center [298, 185] width 37 height 13
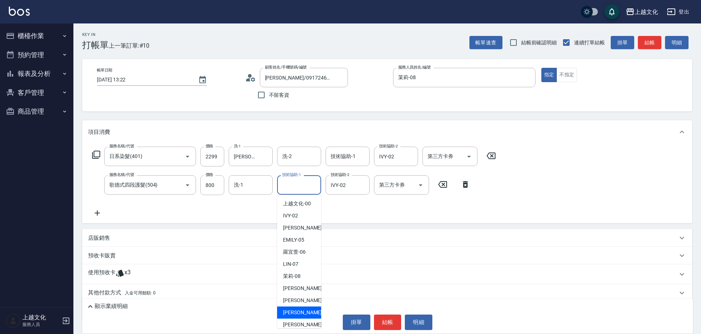
click at [300, 309] on span "Martin -11" at bounding box center [306, 313] width 46 height 8
type input "Martin-11"
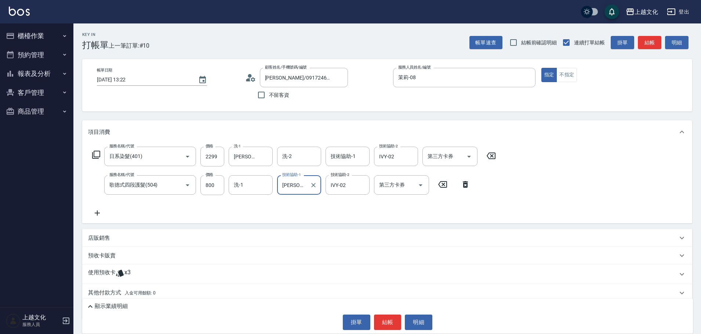
scroll to position [26, 0]
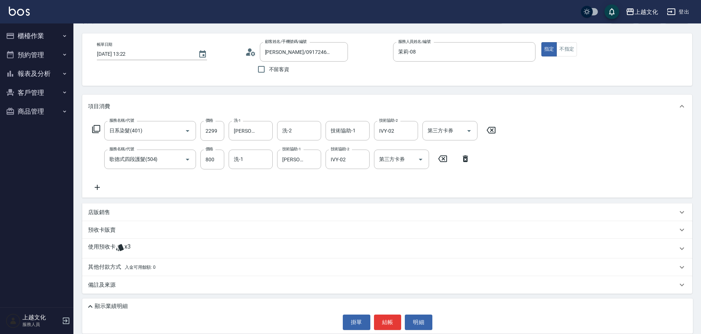
click at [107, 269] on p "其他付款方式 入金可用餘額: 0" at bounding box center [122, 268] width 68 height 8
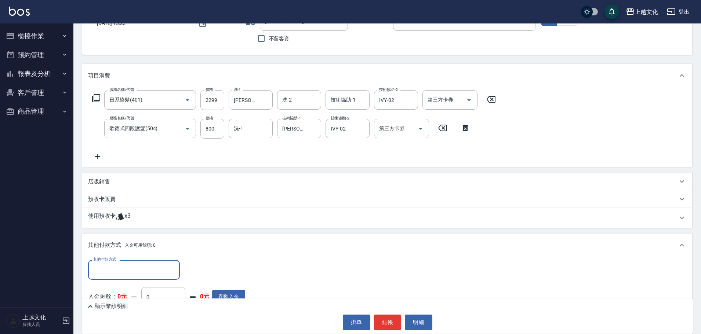
scroll to position [99, 0]
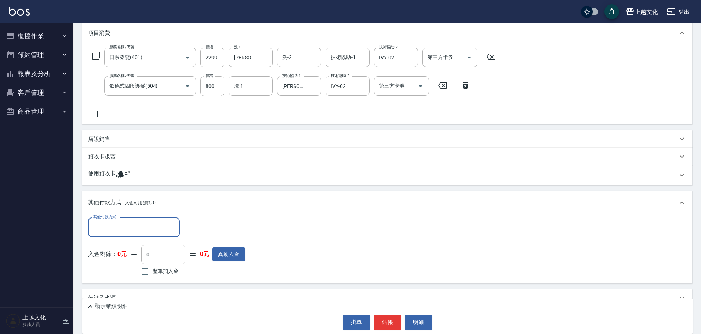
click at [112, 306] on p "顯示業績明細" at bounding box center [111, 307] width 33 height 8
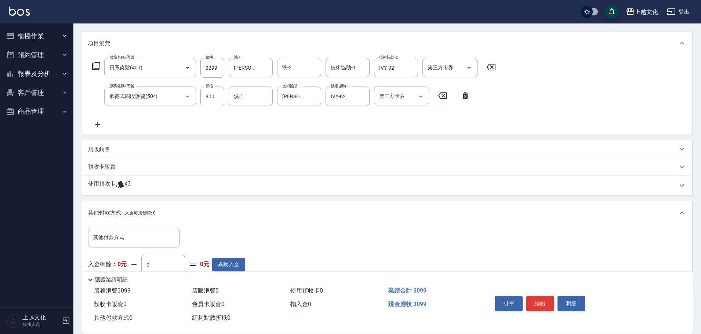
scroll to position [32, 0]
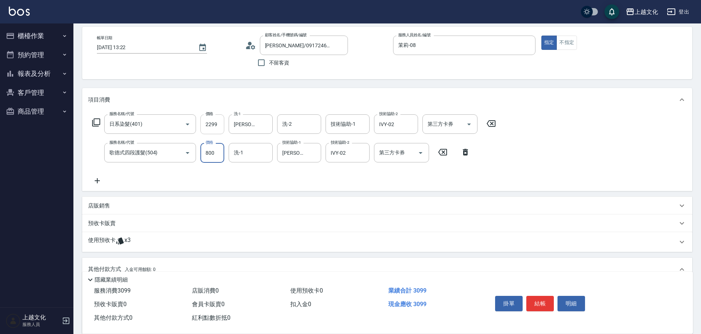
click at [209, 134] on input "2299" at bounding box center [212, 125] width 24 height 20
click at [209, 131] on input "2299" at bounding box center [212, 125] width 24 height 20
type input "2599"
click at [541, 301] on button "結帳" at bounding box center [540, 303] width 28 height 15
type input "2025/09/20 13:28"
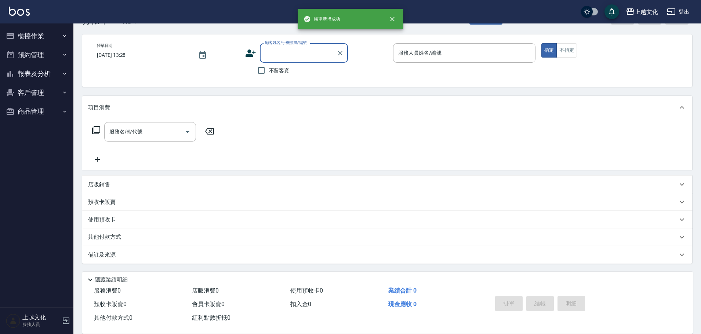
scroll to position [25, 0]
click at [41, 35] on button "櫃檯作業" at bounding box center [37, 35] width 68 height 19
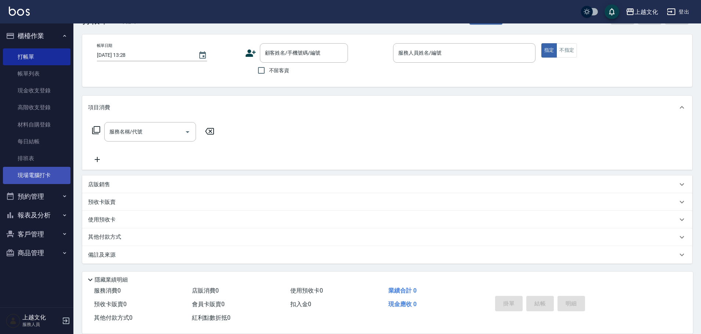
click at [23, 176] on link "現場電腦打卡" at bounding box center [37, 175] width 68 height 17
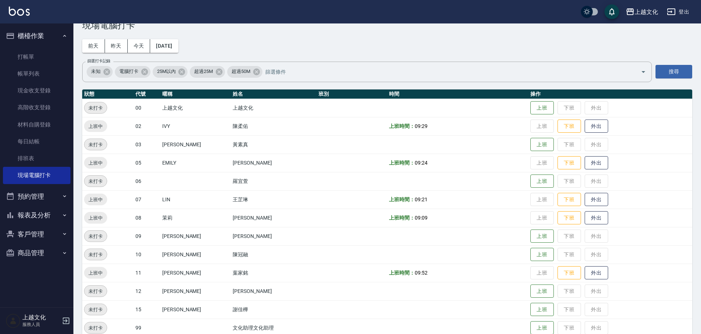
scroll to position [37, 0]
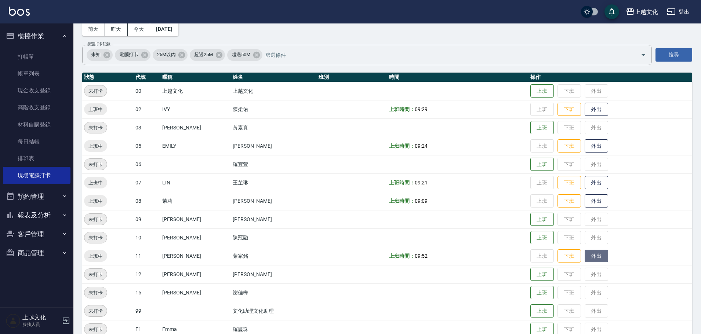
click at [590, 256] on button "外出" at bounding box center [596, 256] width 23 height 13
